Goal: Task Accomplishment & Management: Manage account settings

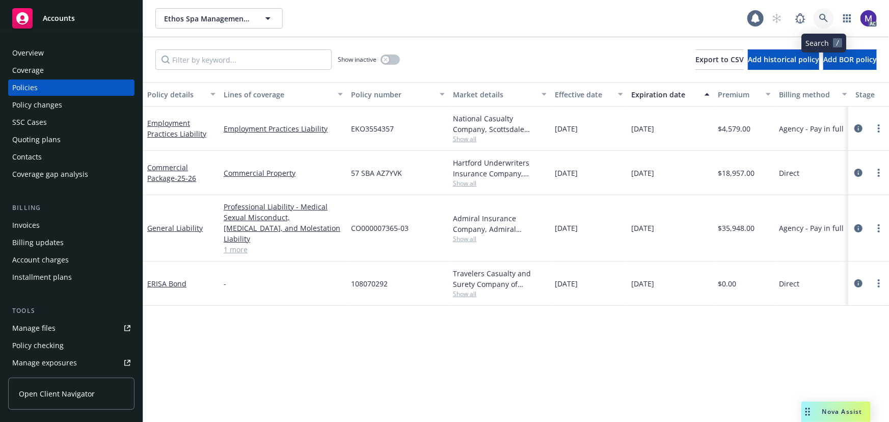
click at [821, 17] on icon at bounding box center [823, 18] width 9 height 9
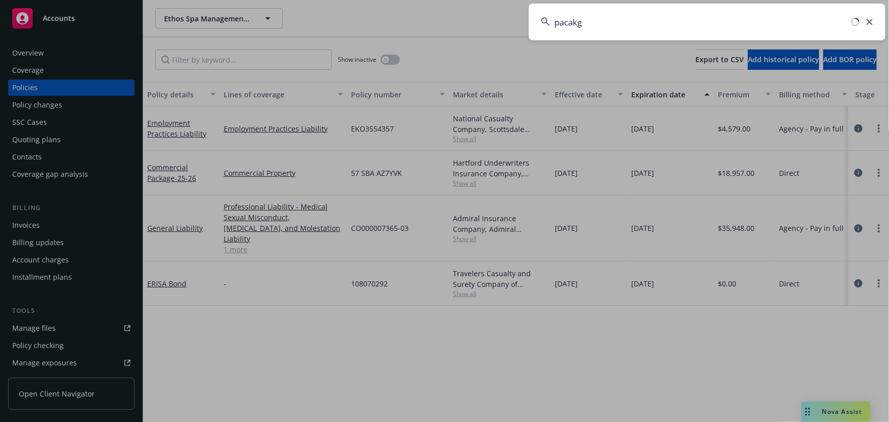
type input "pacakge"
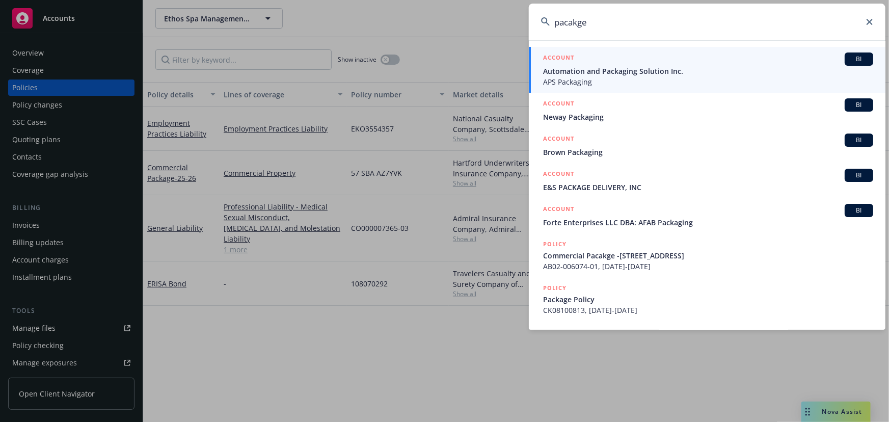
drag, startPoint x: 676, startPoint y: 18, endPoint x: 483, endPoint y: 15, distance: 193.6
click at [483, 15] on div "pacakge ACCOUNT BI Automation and Packaging Solution Inc. APS Packaging ACCOUNT…" at bounding box center [444, 211] width 889 height 422
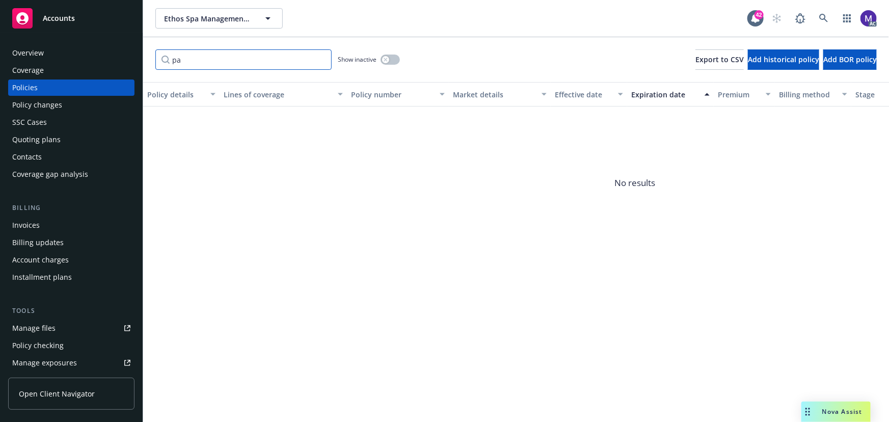
type input "p"
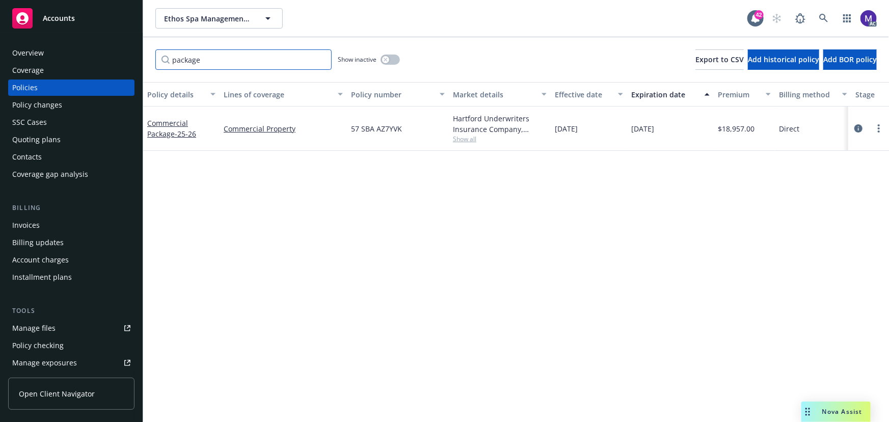
type input "package"
click at [385, 131] on span "57 SBA AZ7YVK" at bounding box center [376, 128] width 51 height 11
copy span "57 SBA AZ7YVK"
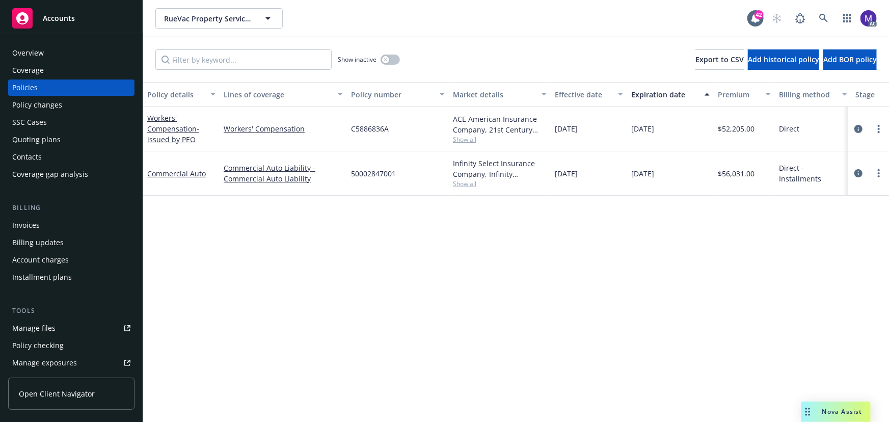
click at [384, 175] on span "50002847001" at bounding box center [373, 173] width 45 height 11
copy span "50002847001"
drag, startPoint x: 46, startPoint y: 104, endPoint x: 283, endPoint y: 160, distance: 243.8
click at [46, 104] on div "Policy changes" at bounding box center [37, 105] width 50 height 16
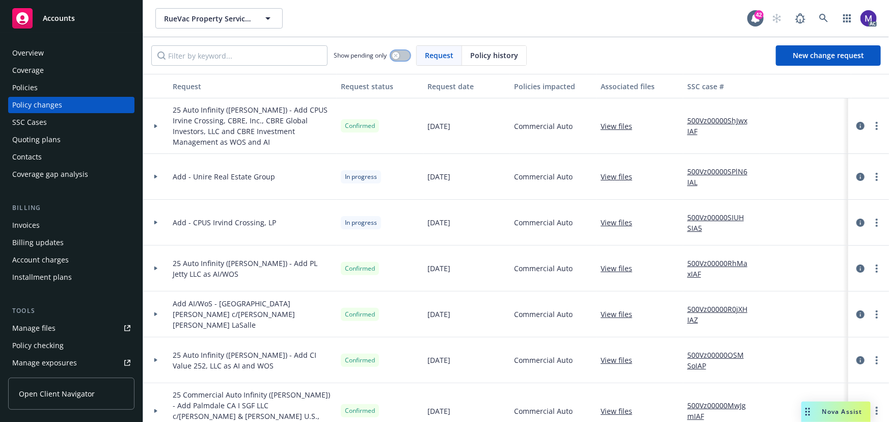
click at [397, 54] on icon "button" at bounding box center [396, 55] width 4 height 4
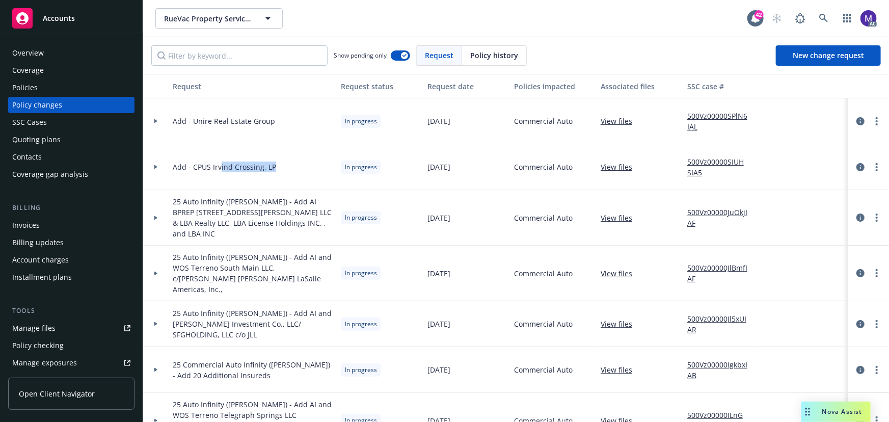
drag, startPoint x: 221, startPoint y: 168, endPoint x: 321, endPoint y: 171, distance: 100.4
click at [321, 171] on div "Add - CPUS Irvind Crossing, LP" at bounding box center [253, 167] width 168 height 46
click at [195, 121] on span "Add - Unire Real Estate Group" at bounding box center [224, 121] width 102 height 11
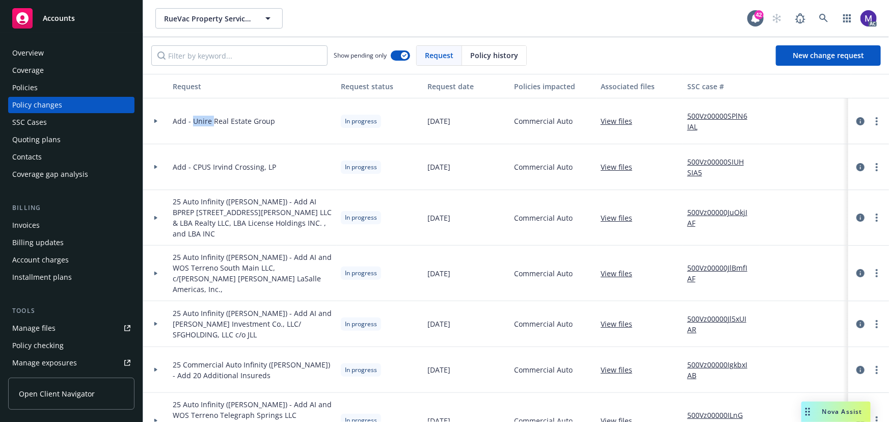
copy span "Unire"
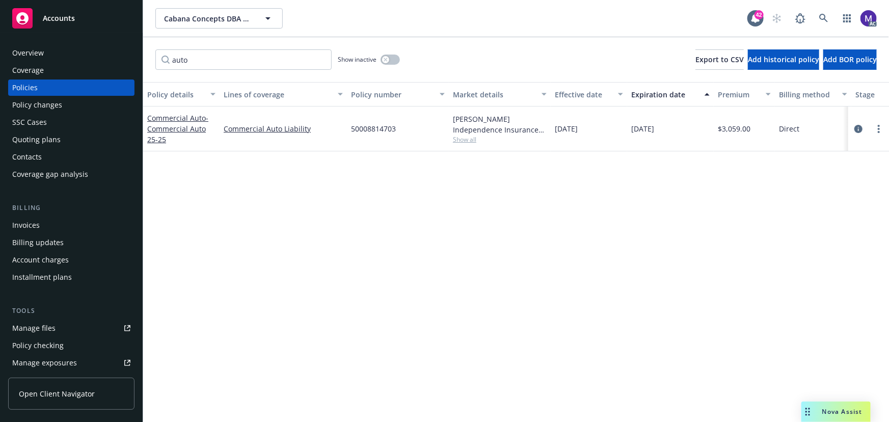
type input "auto"
click at [366, 126] on span "50008814703" at bounding box center [373, 128] width 45 height 11
copy span "50008814703"
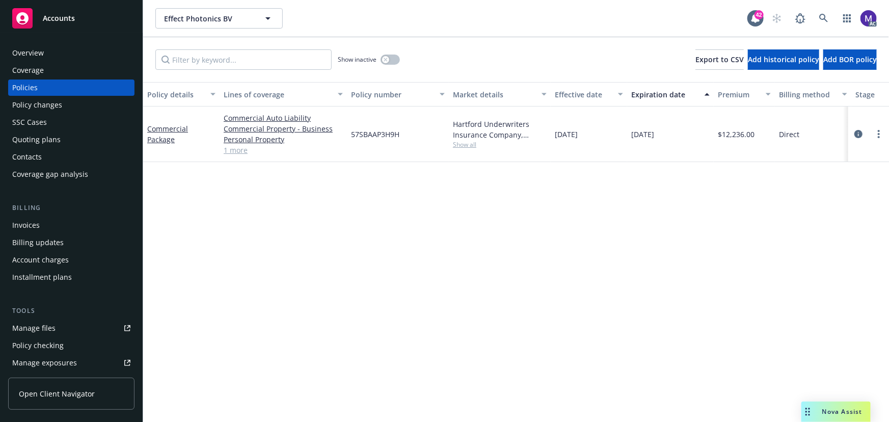
click at [372, 129] on span "57SBAAP3H9H" at bounding box center [375, 134] width 48 height 11
copy span "57SBAAP3H9H"
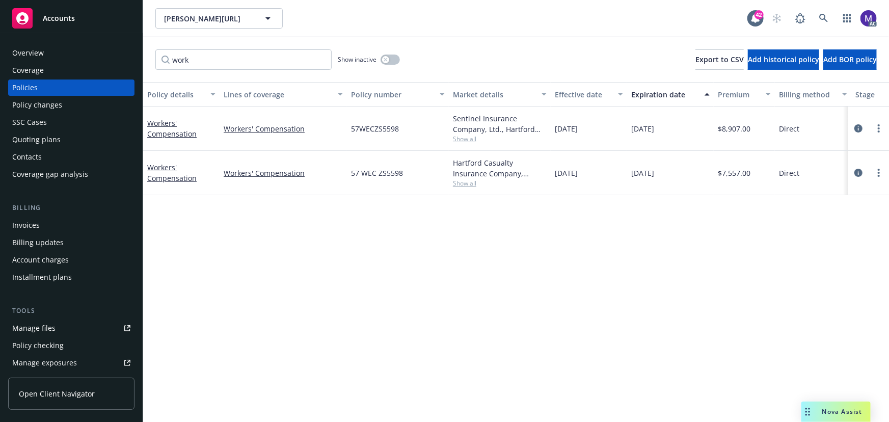
type input "work"
click at [369, 171] on span "57 WEC ZS5598" at bounding box center [377, 173] width 52 height 11
click at [389, 172] on span "57 WEC ZS5598" at bounding box center [377, 173] width 52 height 11
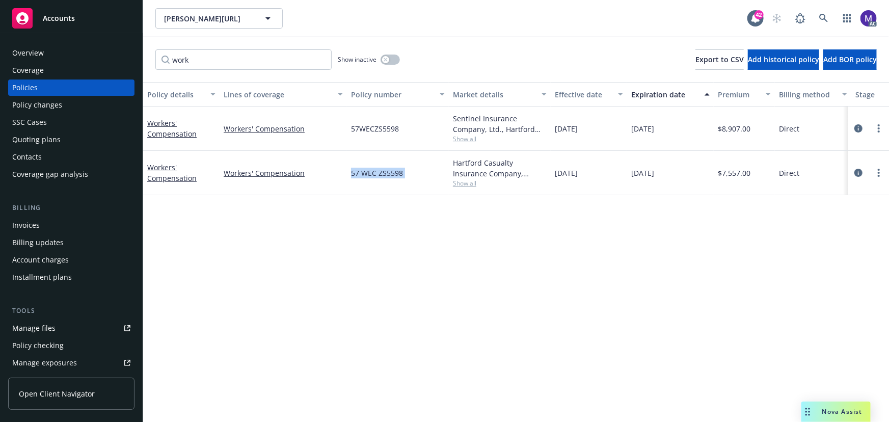
click at [389, 172] on span "57 WEC ZS5598" at bounding box center [377, 173] width 52 height 11
copy span "57 WEC ZS5598"
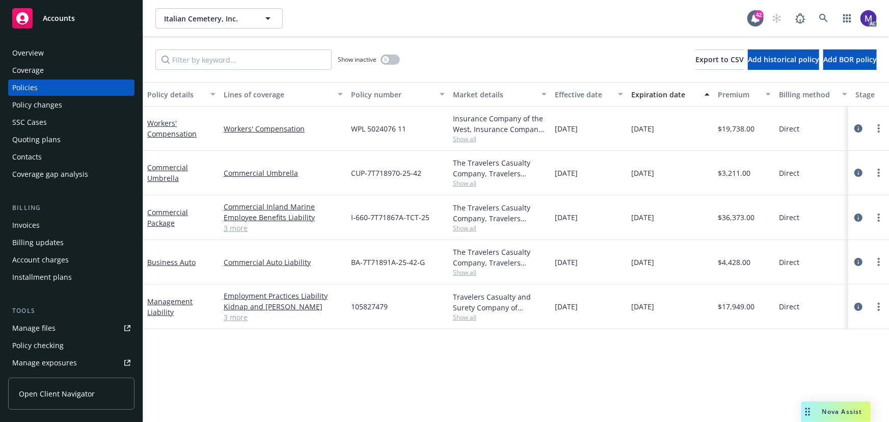
scroll to position [46, 0]
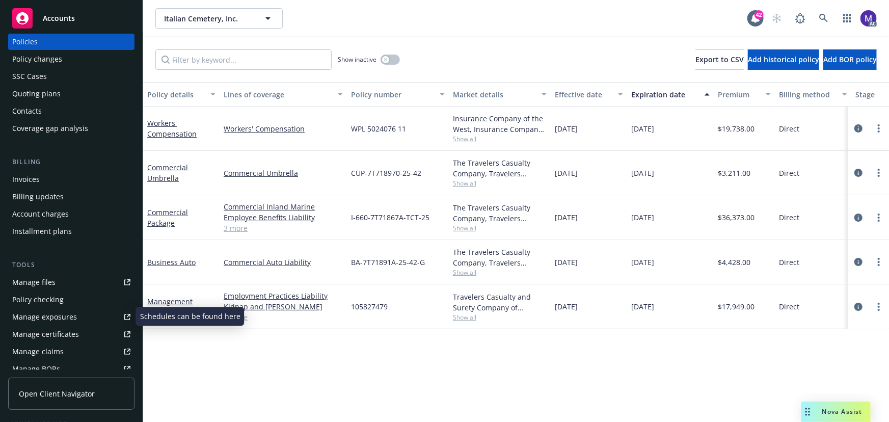
click at [58, 318] on div "Manage exposures" at bounding box center [44, 317] width 65 height 16
click at [257, 66] on input "Filter by keyword..." at bounding box center [243, 59] width 176 height 20
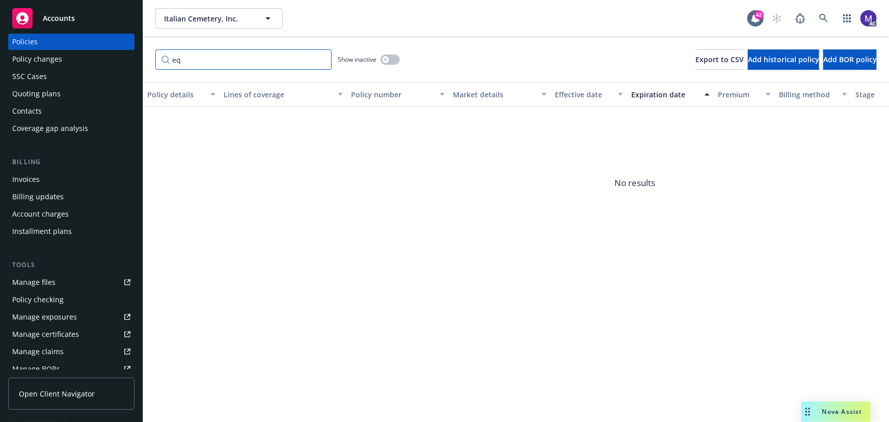
type input "e"
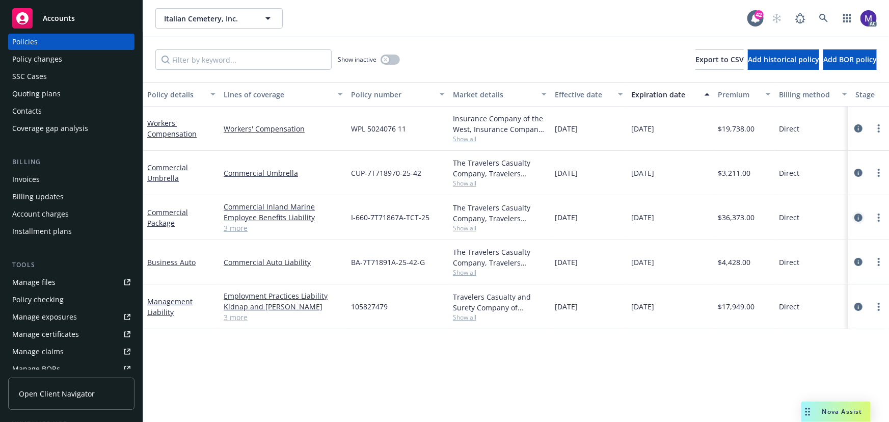
click at [856, 217] on icon "circleInformation" at bounding box center [858, 217] width 8 height 8
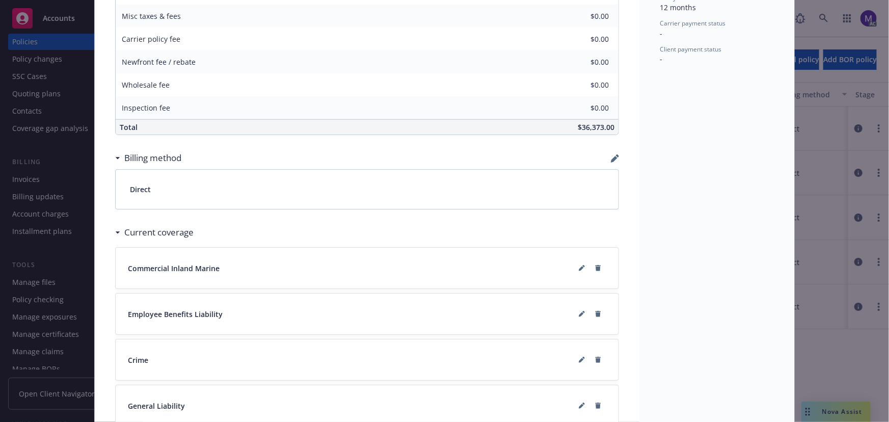
scroll to position [648, 0]
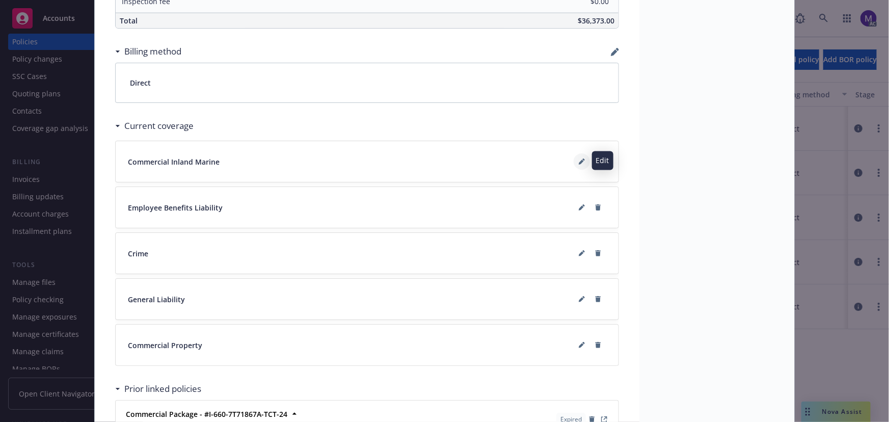
click at [581, 160] on button at bounding box center [582, 161] width 16 height 16
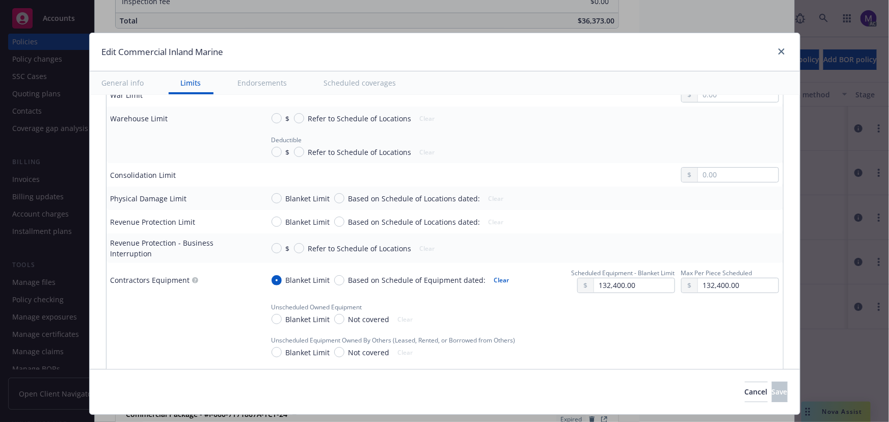
scroll to position [926, 0]
drag, startPoint x: 629, startPoint y: 269, endPoint x: 604, endPoint y: 270, distance: 25.0
click at [577, 276] on div "132,400.00" at bounding box center [626, 283] width 98 height 15
click at [633, 277] on input "132,400.00" at bounding box center [634, 284] width 80 height 14
drag, startPoint x: 621, startPoint y: 272, endPoint x: 563, endPoint y: 267, distance: 58.3
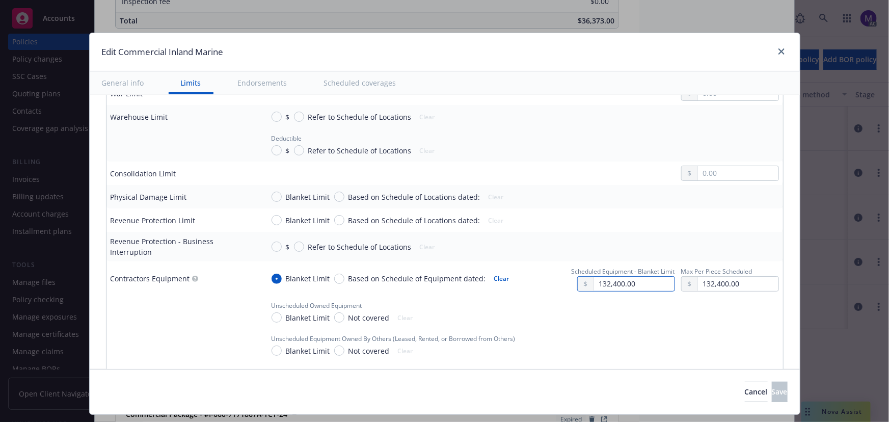
click at [571, 276] on div "132,400.00" at bounding box center [622, 283] width 103 height 15
drag, startPoint x: 744, startPoint y: 270, endPoint x: 668, endPoint y: 270, distance: 75.9
click at [681, 276] on div "132,400.00" at bounding box center [730, 283] width 98 height 15
click at [759, 277] on input "132,400.00" at bounding box center [738, 284] width 80 height 14
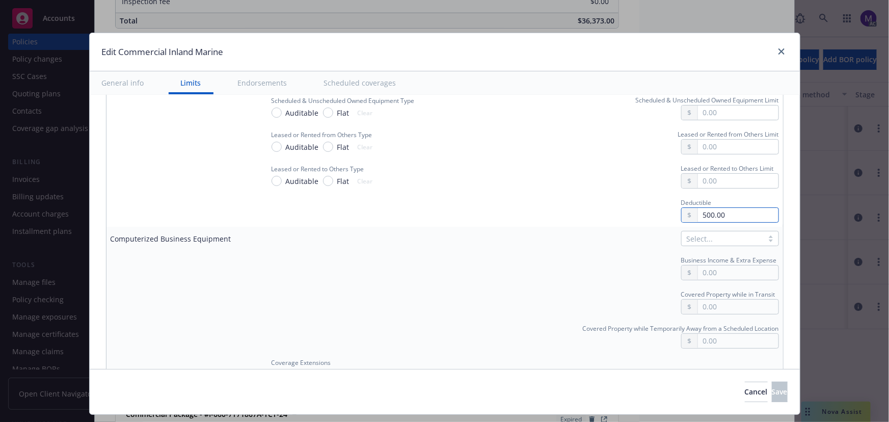
drag, startPoint x: 722, startPoint y: 208, endPoint x: 651, endPoint y: 204, distance: 70.9
click at [652, 204] on div "Deductible 500.00" at bounding box center [520, 210] width 515 height 26
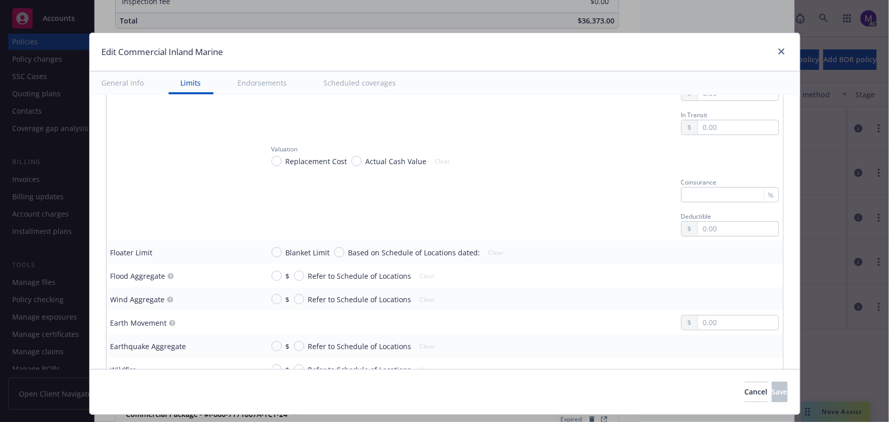
scroll to position [1663, 0]
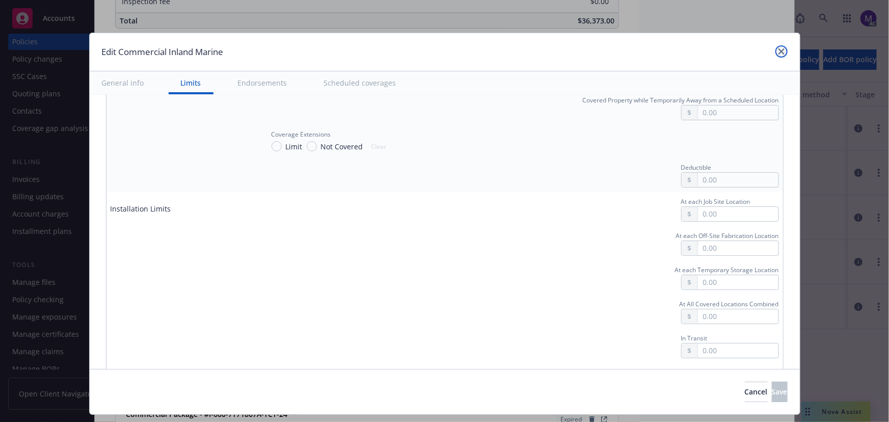
click at [780, 51] on link "close" at bounding box center [781, 51] width 12 height 12
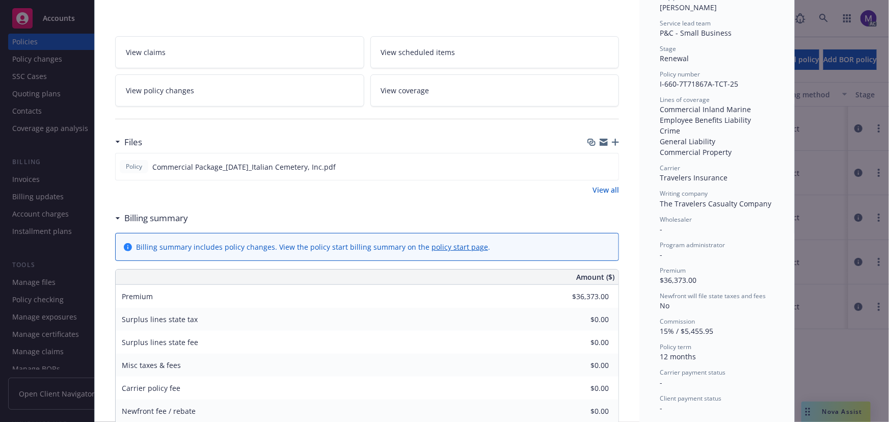
scroll to position [185, 0]
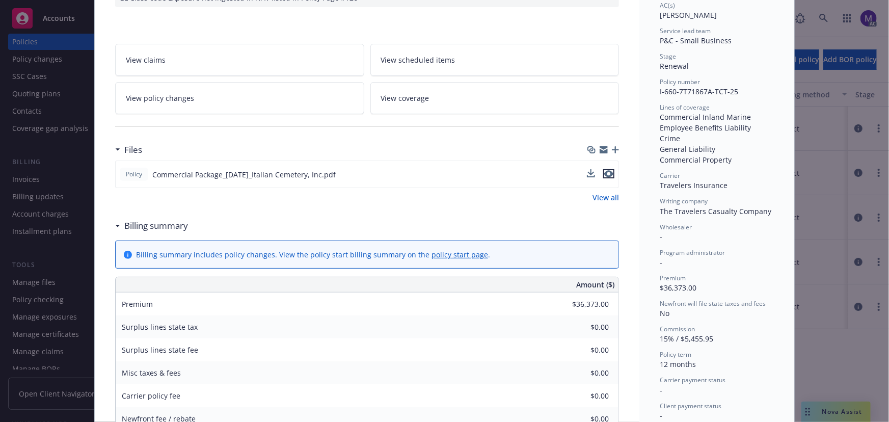
click at [611, 173] on button "preview file" at bounding box center [608, 173] width 11 height 9
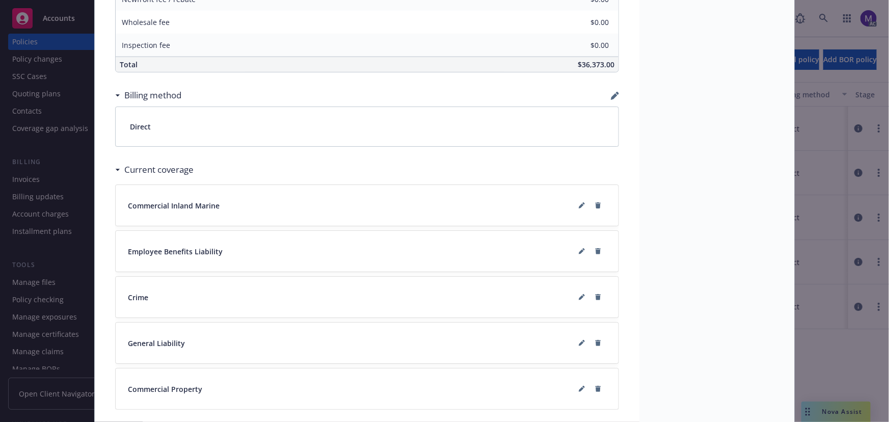
scroll to position [648, 0]
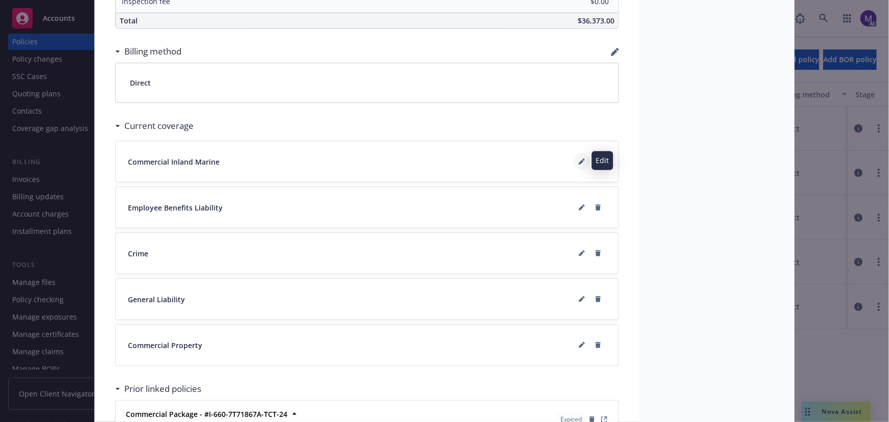
click at [580, 160] on icon at bounding box center [582, 161] width 6 height 6
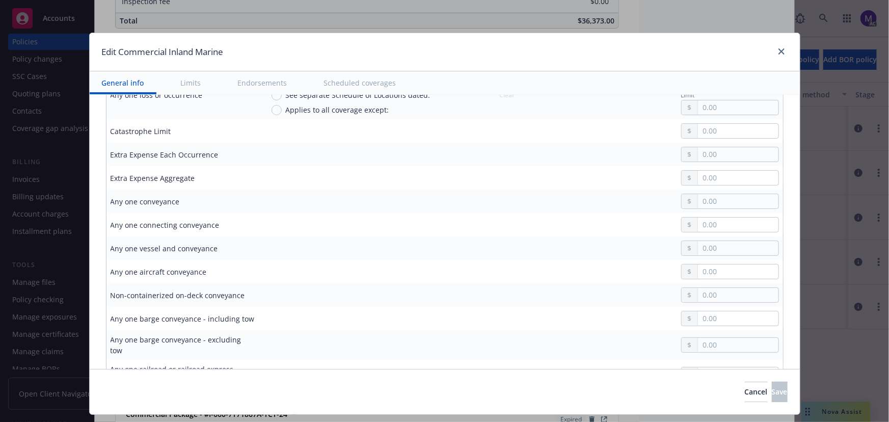
type textarea "x"
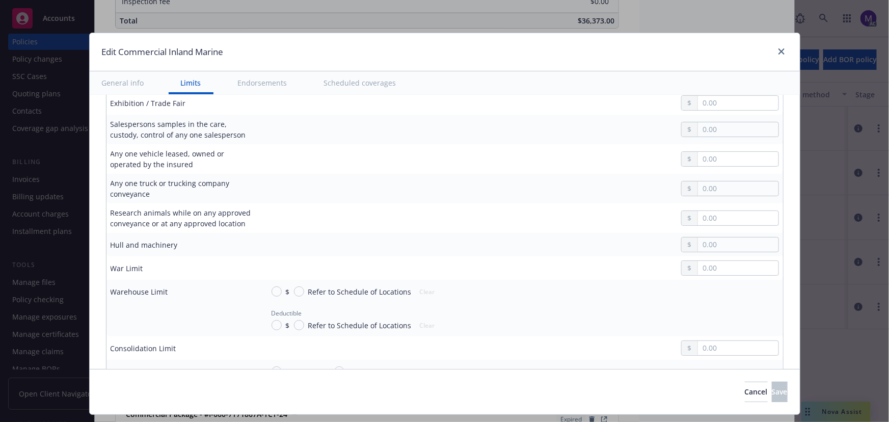
scroll to position [972, 0]
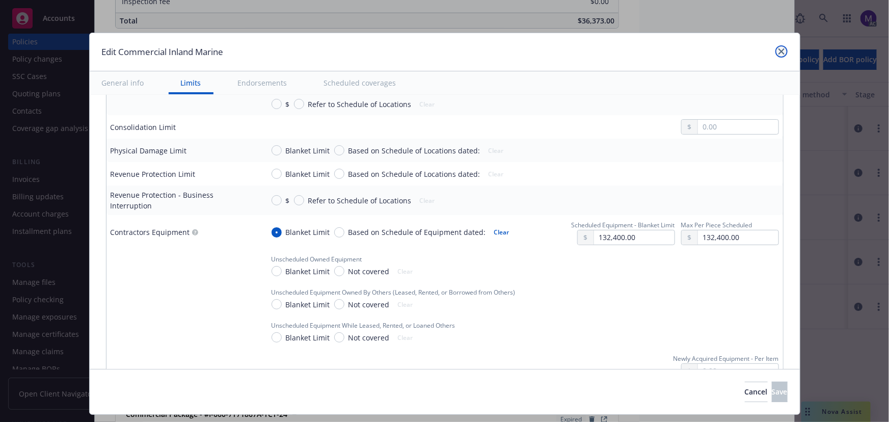
click at [778, 47] on link "close" at bounding box center [781, 51] width 12 height 12
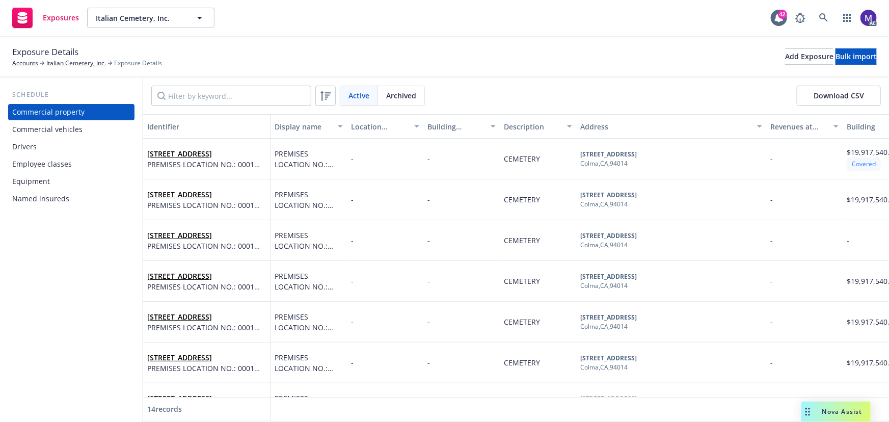
click at [47, 179] on div "Equipment" at bounding box center [31, 181] width 38 height 16
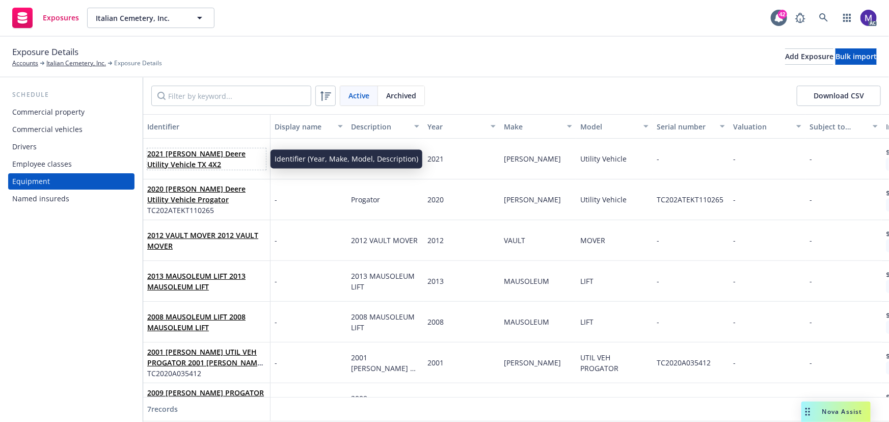
click at [203, 161] on span "2021 John Deere Utility Vehicle TX 4X2" at bounding box center [206, 158] width 119 height 21
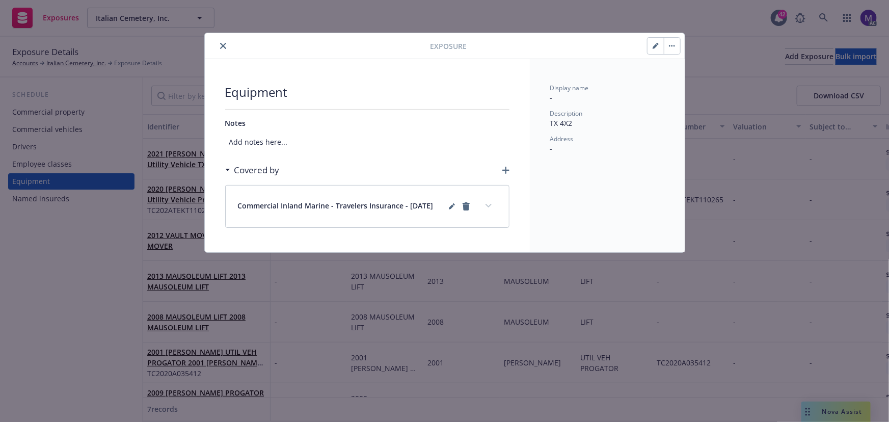
click at [653, 46] on icon "button" at bounding box center [655, 46] width 6 height 6
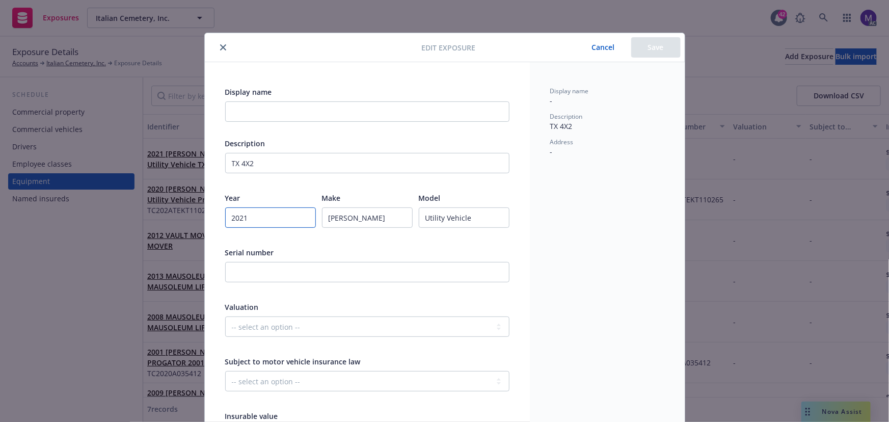
drag, startPoint x: 262, startPoint y: 214, endPoint x: 199, endPoint y: 210, distance: 62.7
click at [199, 210] on div "Edit exposure Cancel Save Display name Description TX 4X2 Year 2021 Make John D…" at bounding box center [444, 211] width 889 height 422
click at [367, 221] on input "John Deere" at bounding box center [367, 217] width 91 height 20
drag, startPoint x: 245, startPoint y: 160, endPoint x: 207, endPoint y: 155, distance: 38.5
click at [207, 155] on div "Display name Description TX 4X2 Year 2021 Make John Deere Model Utility Vehicle…" at bounding box center [367, 329] width 325 height 535
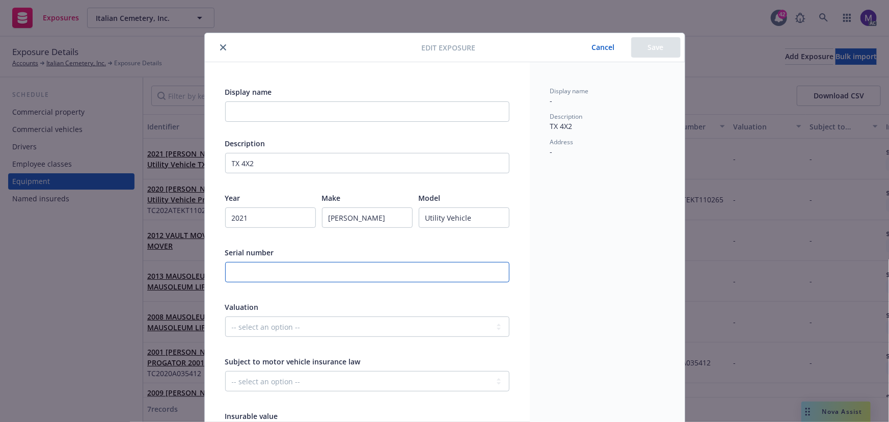
click at [252, 276] on input "text" at bounding box center [367, 272] width 284 height 20
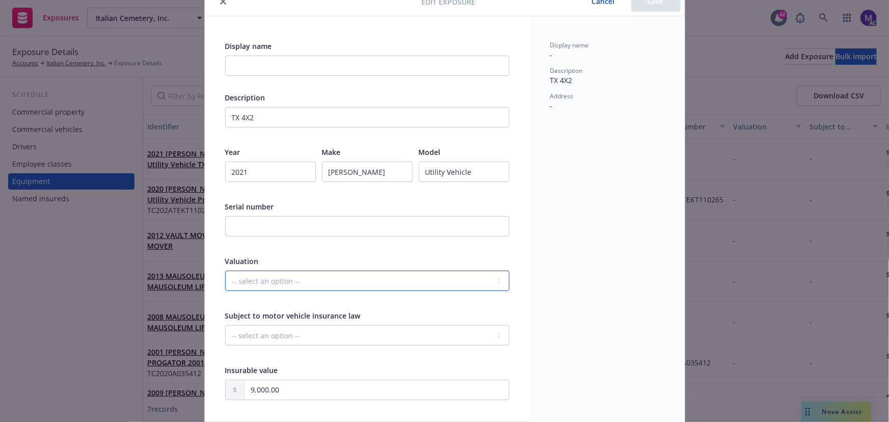
click at [285, 276] on select "-- select an option -- Agreed Amount Actual Cash Value Replacement Cost" at bounding box center [367, 280] width 284 height 20
select select "AGREED_AMOUNT"
click at [225, 270] on select "-- select an option -- Agreed Amount Actual Cash Value Replacement Cost" at bounding box center [367, 280] width 284 height 20
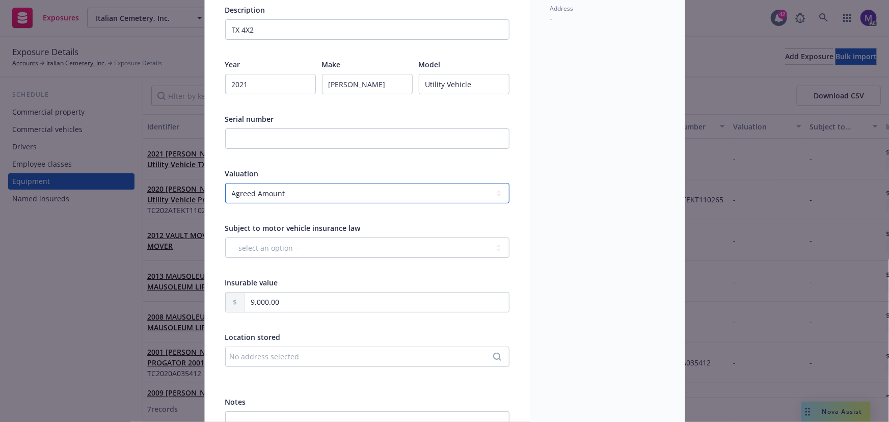
scroll to position [139, 0]
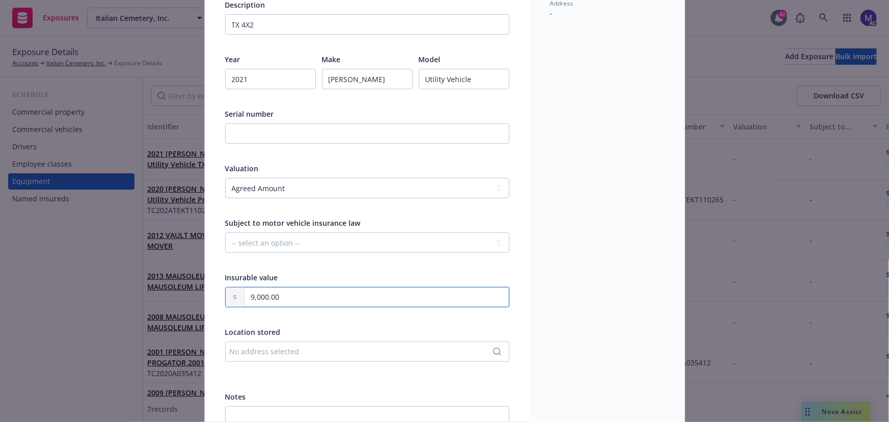
drag, startPoint x: 294, startPoint y: 299, endPoint x: 252, endPoint y: 299, distance: 41.8
click at [232, 298] on div "9,000.00" at bounding box center [367, 297] width 284 height 20
click at [311, 298] on input "9,000.00" at bounding box center [376, 296] width 264 height 19
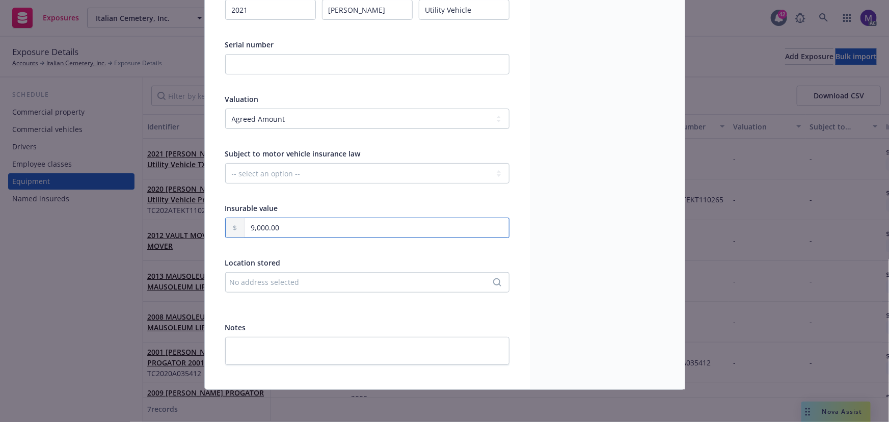
scroll to position [0, 0]
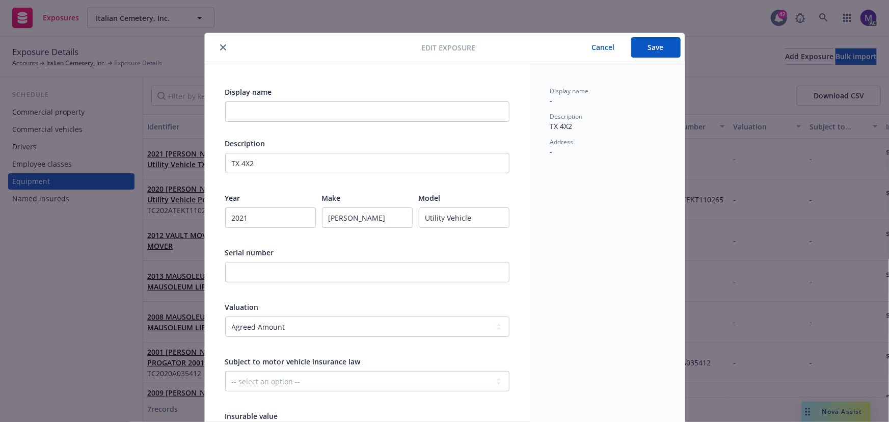
click at [593, 47] on button "Cancel" at bounding box center [604, 47] width 56 height 20
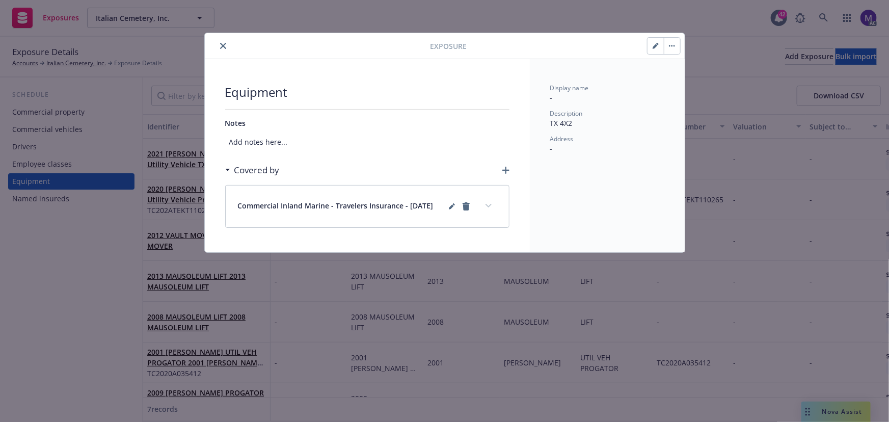
click at [656, 47] on icon "button" at bounding box center [655, 46] width 6 height 6
select select "AGREED_AMOUNT"
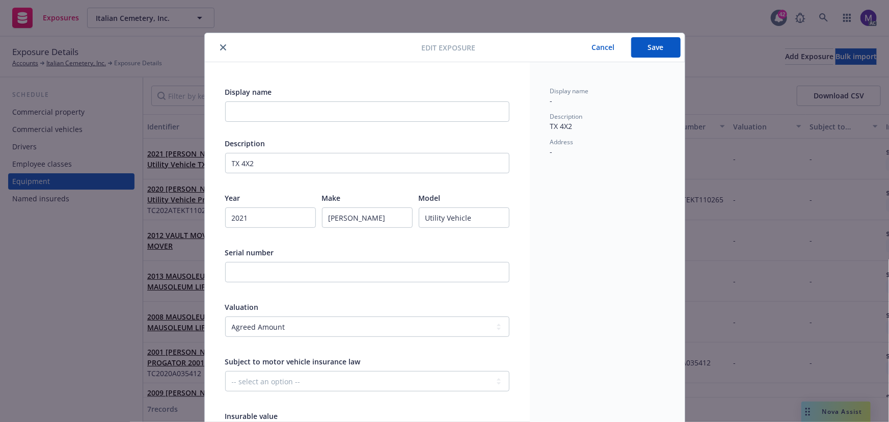
click at [224, 51] on div at bounding box center [315, 47] width 213 height 12
click at [220, 45] on icon "close" at bounding box center [223, 47] width 6 height 6
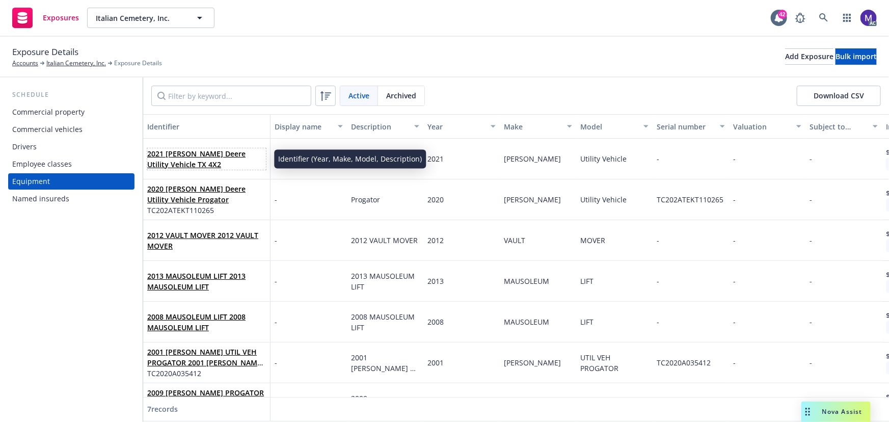
click at [204, 155] on link "2021 John Deere Utility Vehicle TX 4X2" at bounding box center [196, 159] width 98 height 20
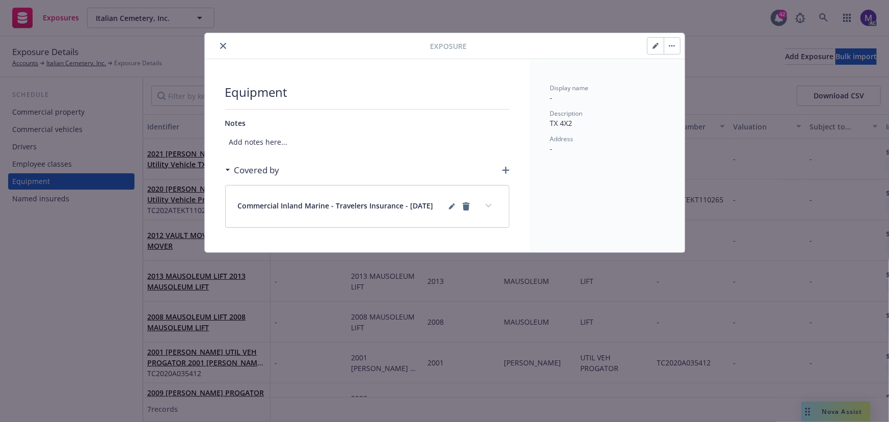
click at [489, 201] on button "expand content" at bounding box center [488, 206] width 16 height 16
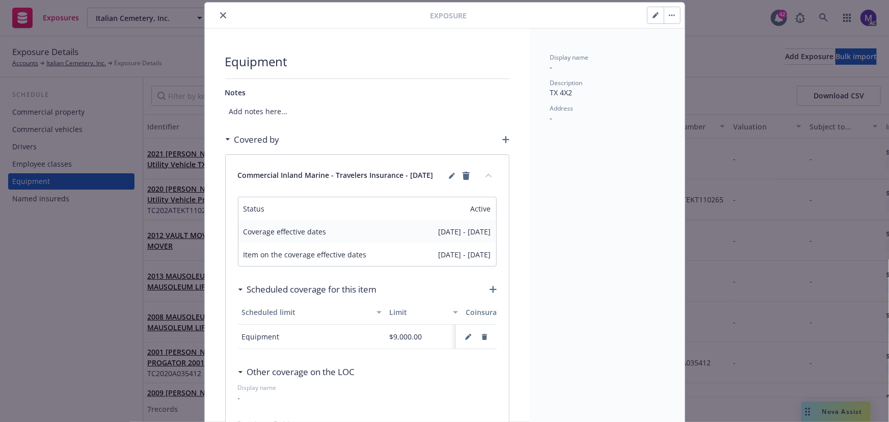
scroll to position [46, 0]
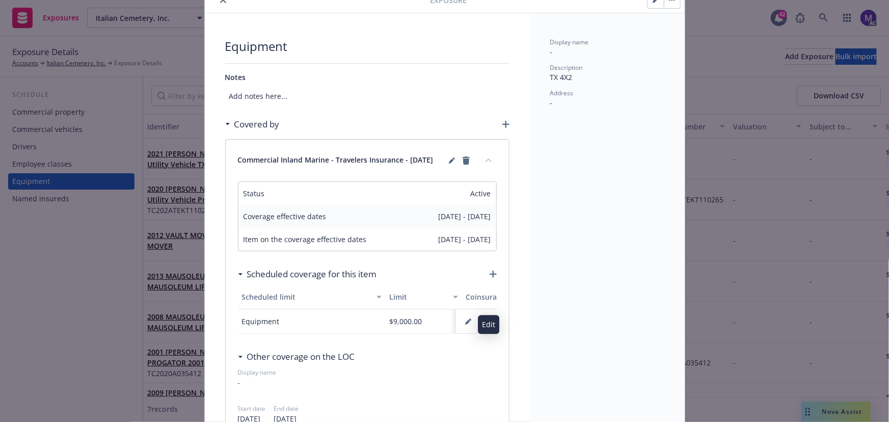
click at [465, 322] on icon "button" at bounding box center [468, 321] width 6 height 6
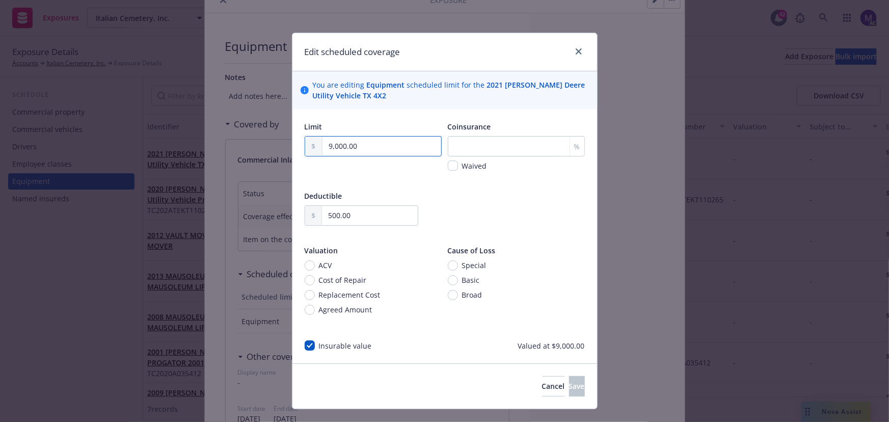
drag, startPoint x: 362, startPoint y: 143, endPoint x: 311, endPoint y: 143, distance: 50.4
click at [311, 143] on div "9,000.00" at bounding box center [373, 146] width 137 height 20
drag, startPoint x: 353, startPoint y: 217, endPoint x: 335, endPoint y: 216, distance: 17.9
click at [311, 211] on div "500.00" at bounding box center [362, 215] width 114 height 20
click at [355, 214] on input "500.00" at bounding box center [370, 215] width 96 height 19
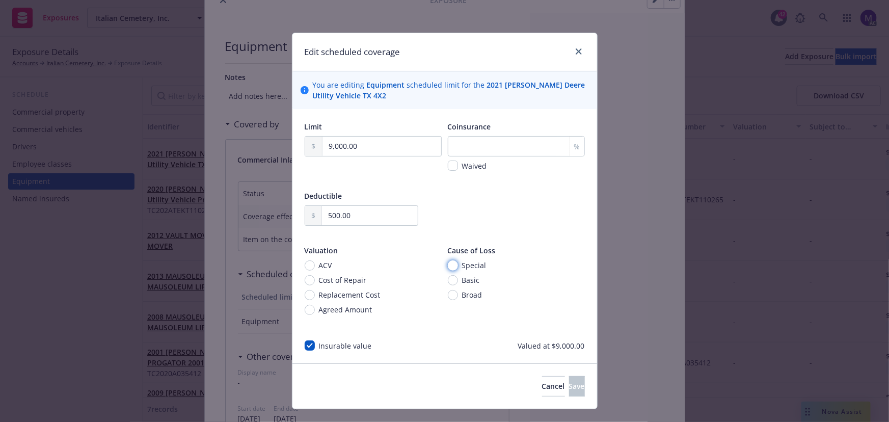
click at [451, 263] on input "Special" at bounding box center [453, 265] width 10 height 10
radio input "true"
click at [542, 390] on span "Cancel" at bounding box center [553, 386] width 23 height 10
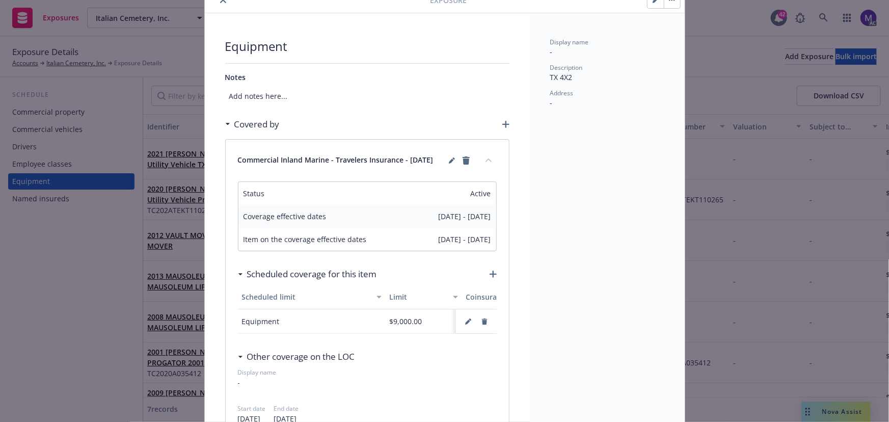
scroll to position [0, 0]
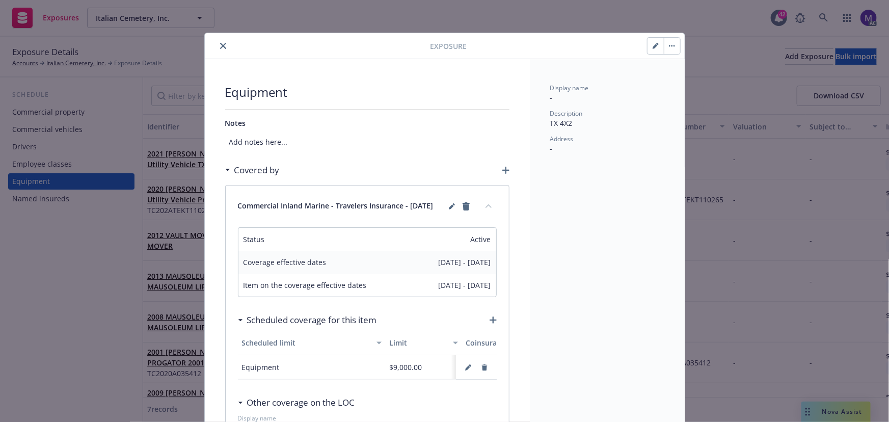
click at [217, 46] on button "close" at bounding box center [223, 46] width 12 height 12
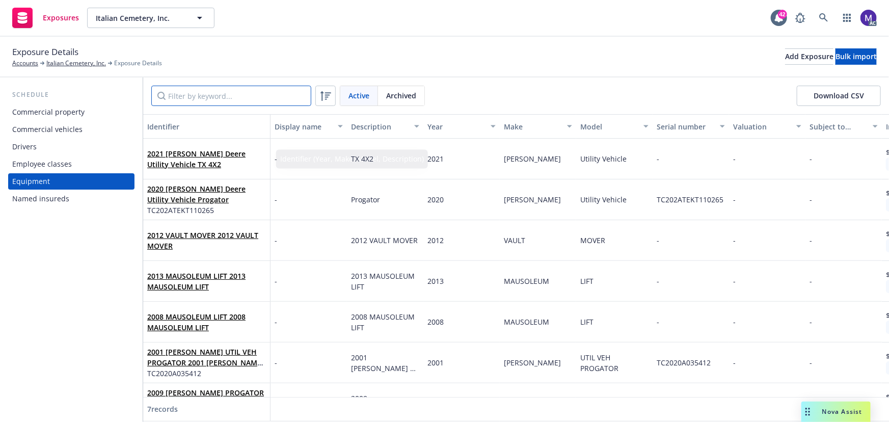
click at [185, 102] on input "Filter by keyword..." at bounding box center [231, 96] width 160 height 20
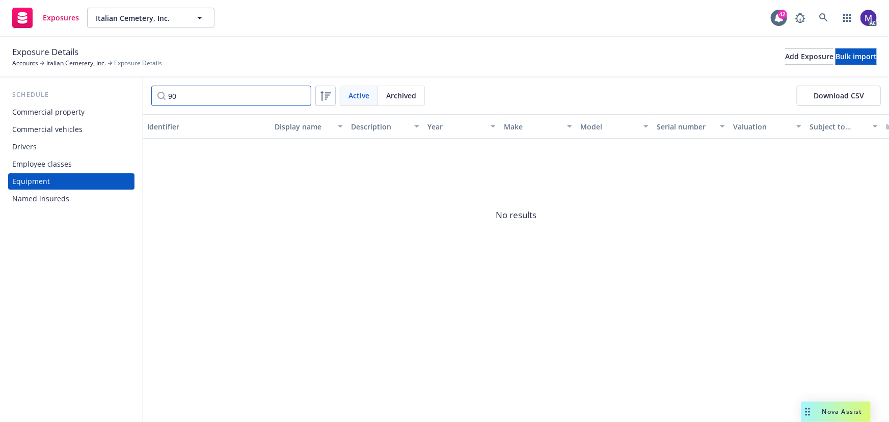
type input "9"
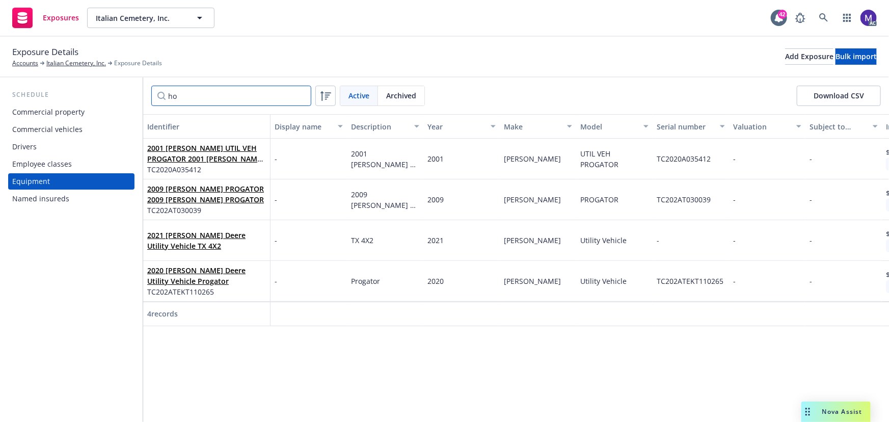
type input "h"
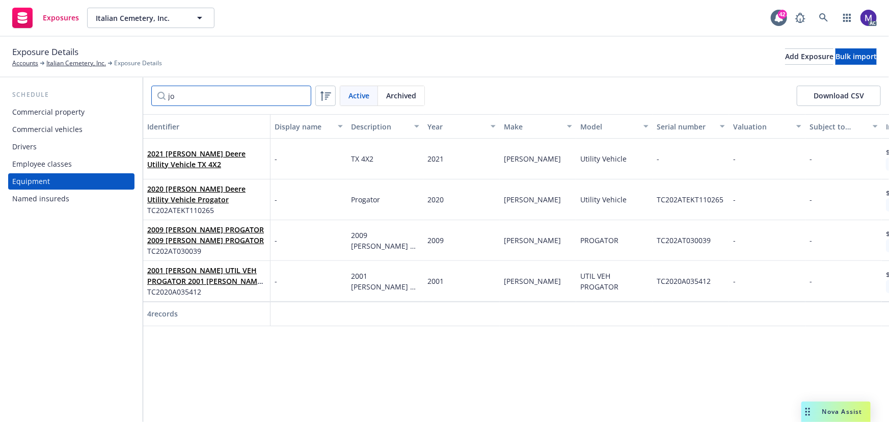
type input "j"
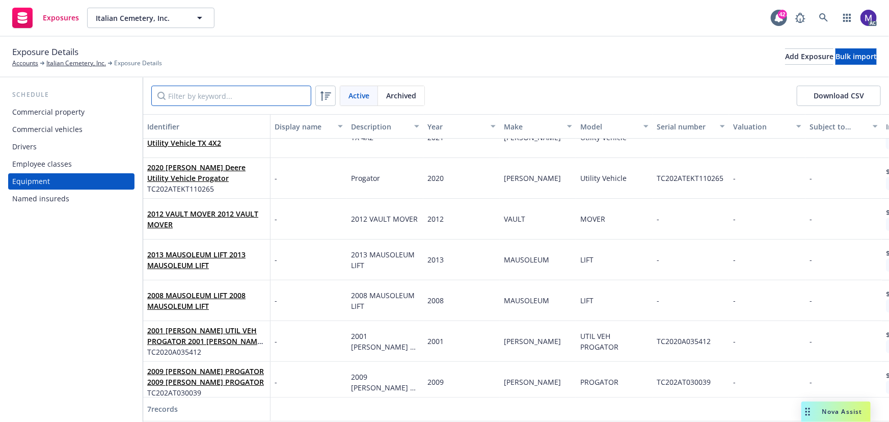
scroll to position [34, 0]
